Goal: Check status: Check status

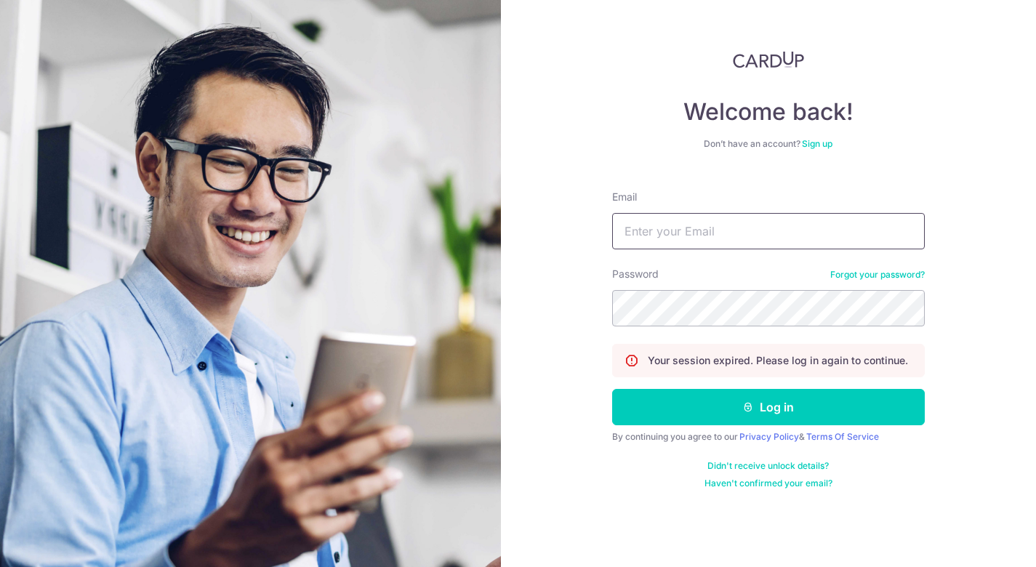
click at [630, 246] on input "Email" at bounding box center [768, 231] width 313 height 36
type input "[EMAIL_ADDRESS][DOMAIN_NAME]"
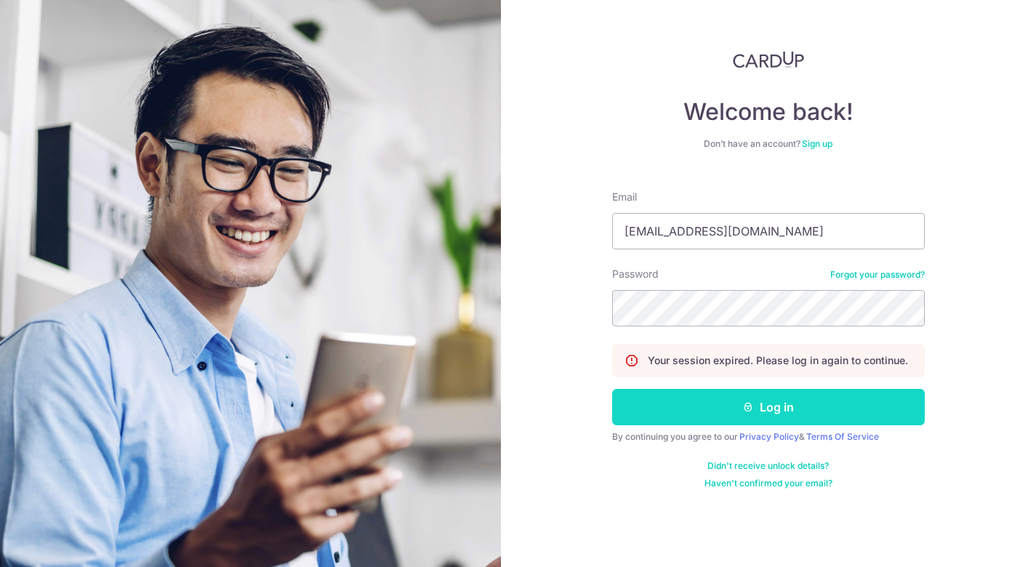
click at [722, 411] on button "Log in" at bounding box center [768, 407] width 313 height 36
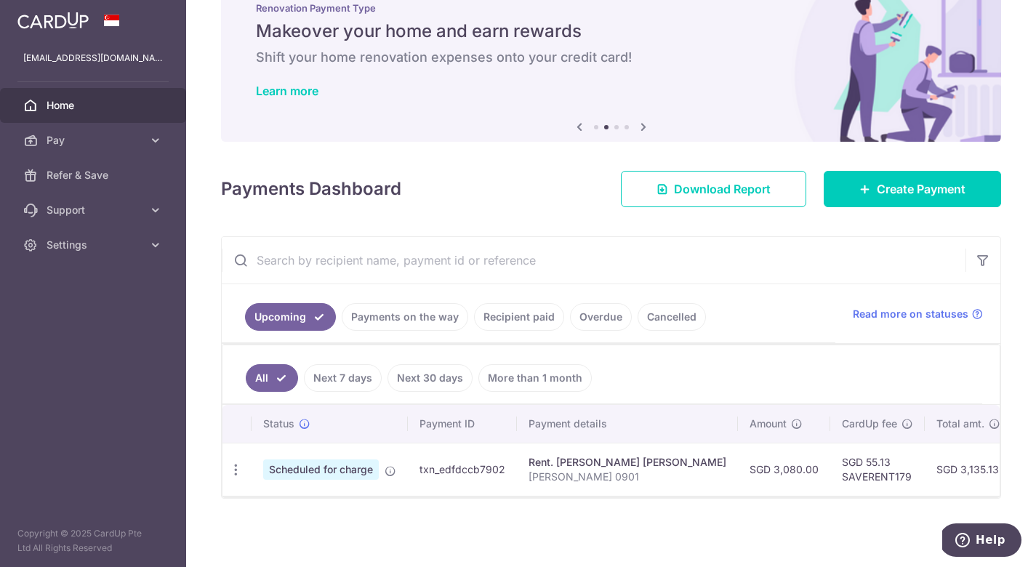
click at [511, 320] on link "Recipient paid" at bounding box center [519, 317] width 90 height 28
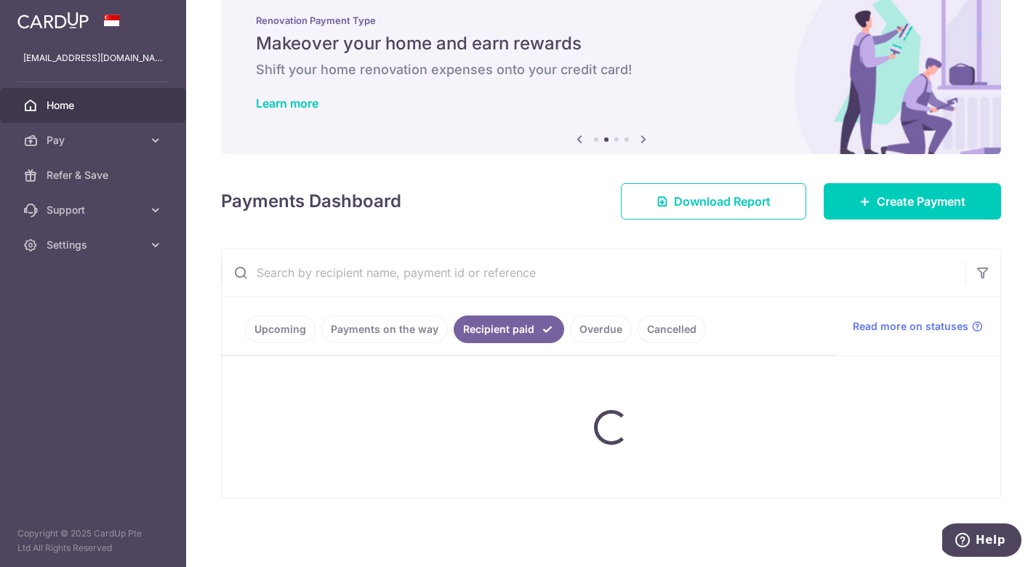
scroll to position [44, 0]
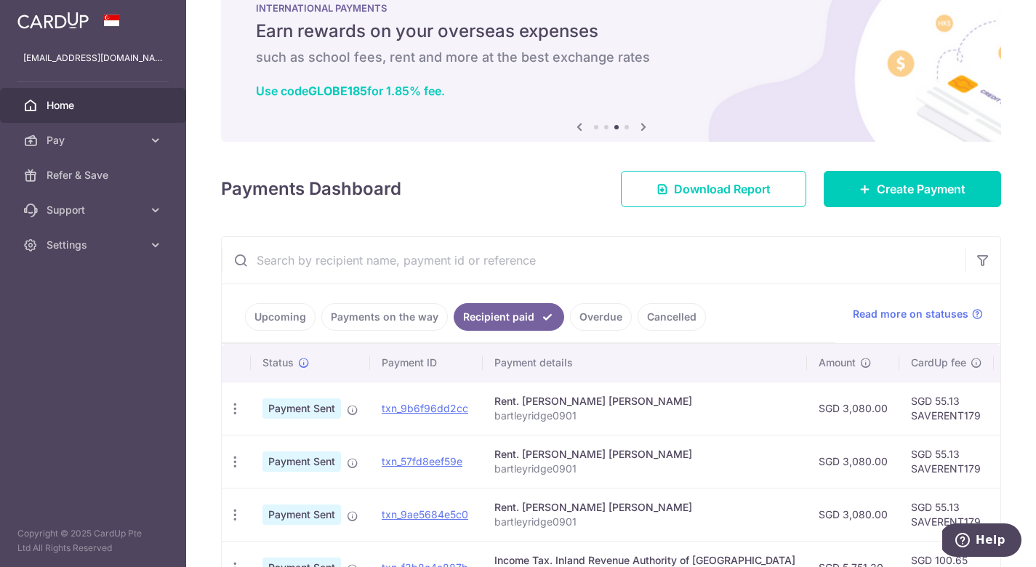
click at [285, 316] on link "Upcoming" at bounding box center [280, 317] width 71 height 28
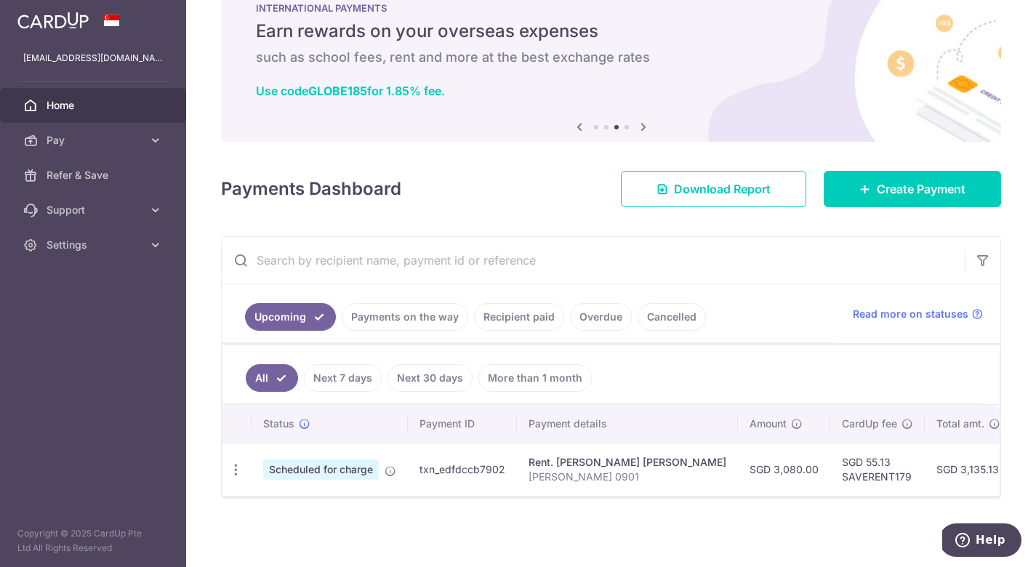
click at [422, 316] on link "Payments on the way" at bounding box center [405, 317] width 127 height 28
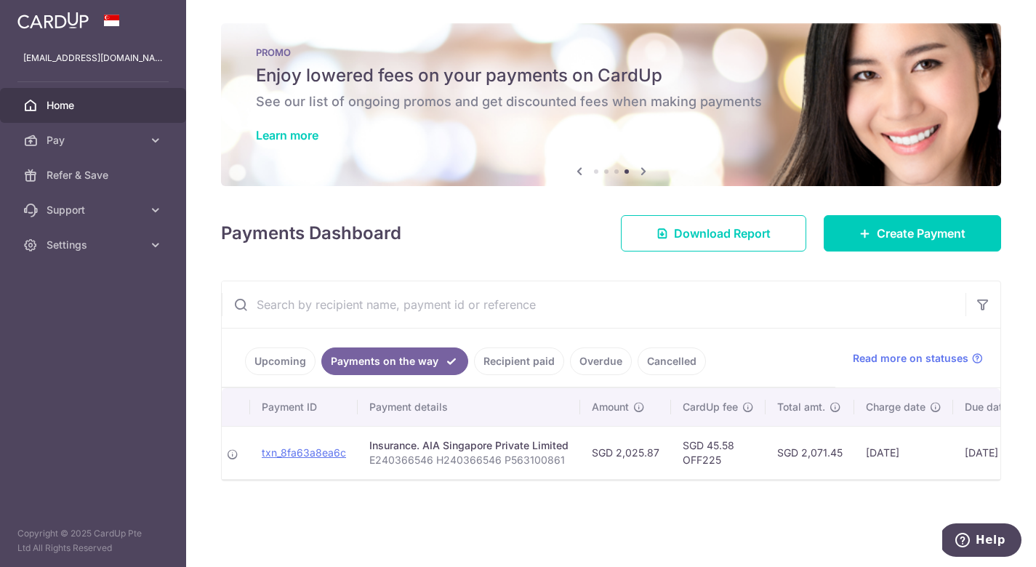
scroll to position [0, 0]
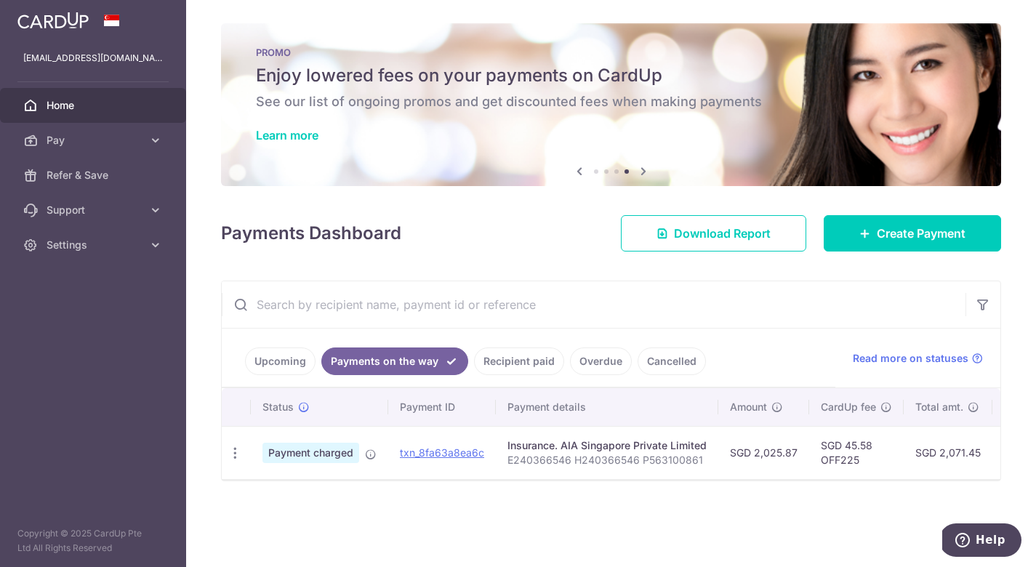
click at [288, 359] on link "Upcoming" at bounding box center [280, 362] width 71 height 28
